Goal: Navigation & Orientation: Find specific page/section

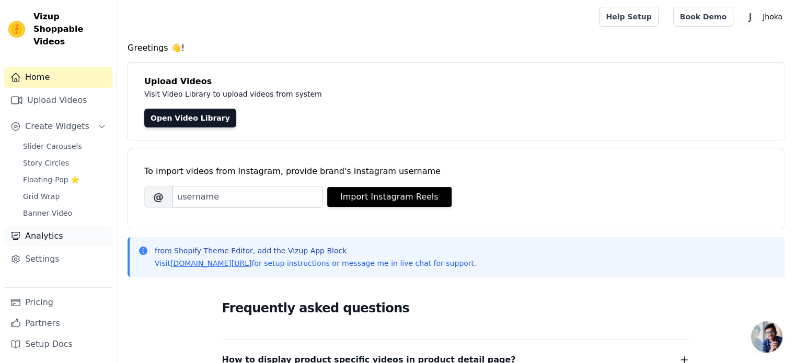
click at [62, 226] on link "Analytics" at bounding box center [58, 236] width 108 height 21
click at [66, 226] on link "Analytics" at bounding box center [58, 236] width 108 height 21
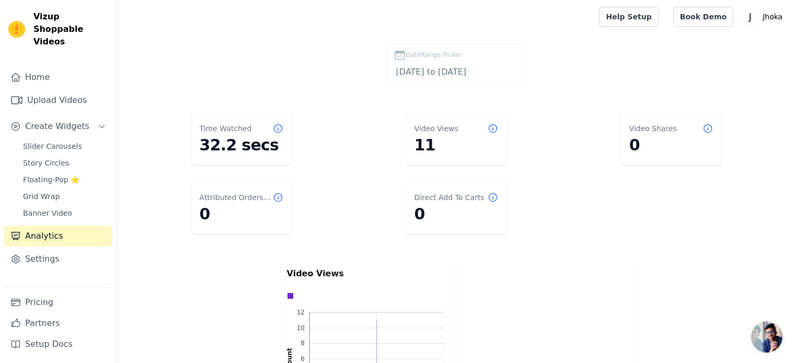
click at [77, 258] on div "Home Upload Videos Create Widgets Slider Carousels Story Circles Floating-Pop ⭐…" at bounding box center [58, 177] width 108 height 221
click at [68, 249] on link "Settings" at bounding box center [58, 259] width 108 height 21
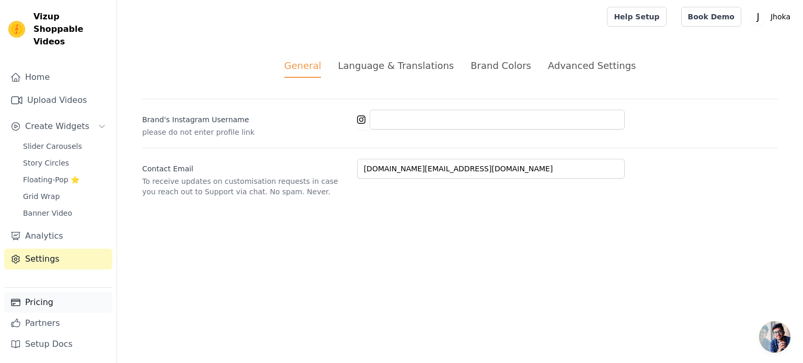
click at [54, 311] on link "Pricing" at bounding box center [58, 302] width 108 height 21
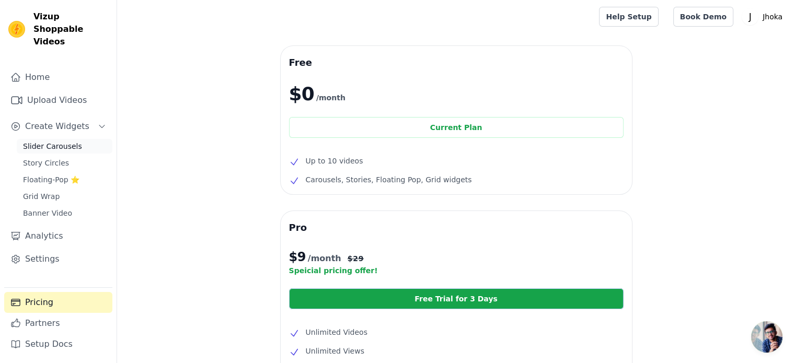
click at [50, 141] on span "Slider Carousels" at bounding box center [52, 146] width 59 height 10
